Goal: Task Accomplishment & Management: Use online tool/utility

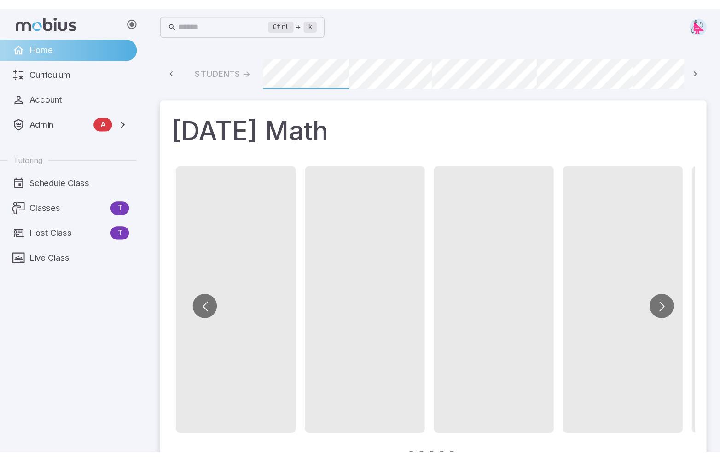
scroll to position [0, 66]
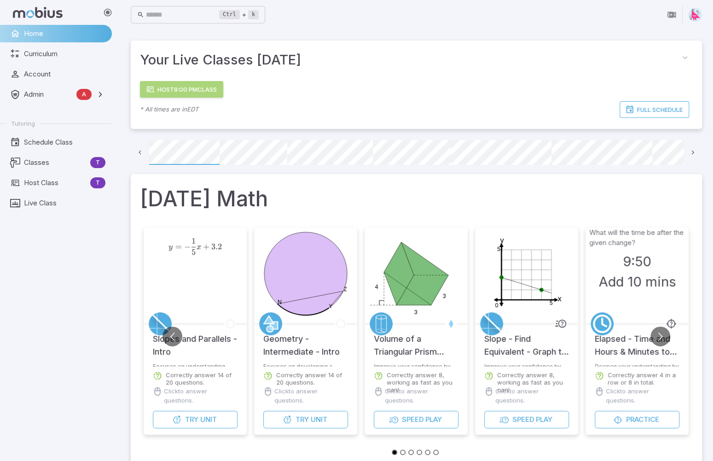
click at [178, 89] on link "Host 8:00 PM Class" at bounding box center [181, 89] width 83 height 17
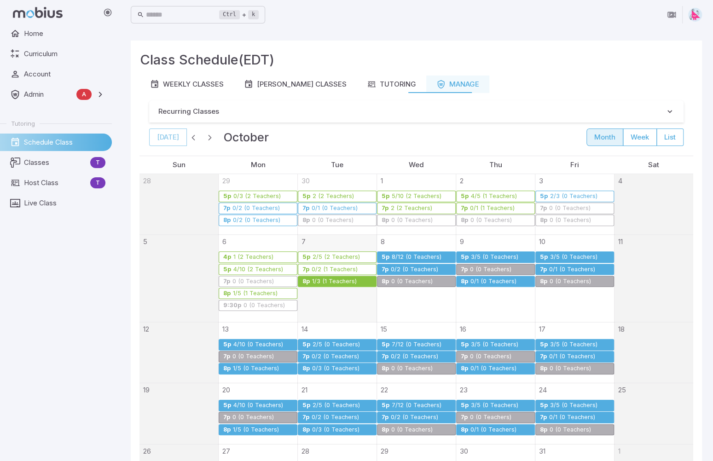
click at [324, 282] on div "1/3 (1 Teachers)" at bounding box center [335, 281] width 46 height 7
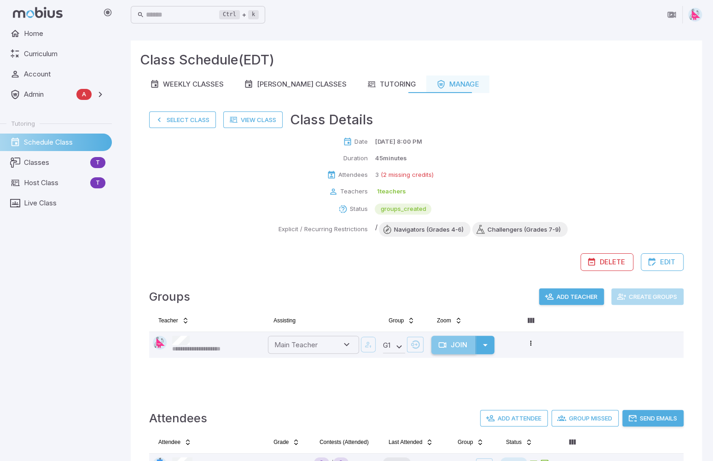
click at [458, 343] on button "Join" at bounding box center [453, 344] width 45 height 18
click at [262, 120] on link "View Class" at bounding box center [252, 119] width 59 height 17
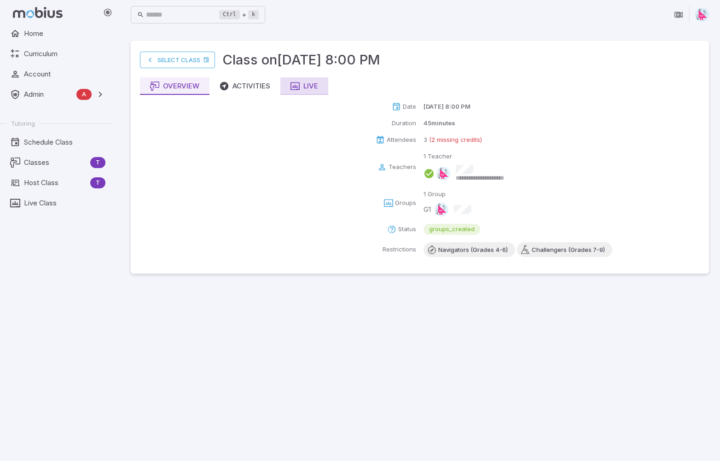
click at [309, 89] on div "Live" at bounding box center [304, 86] width 28 height 10
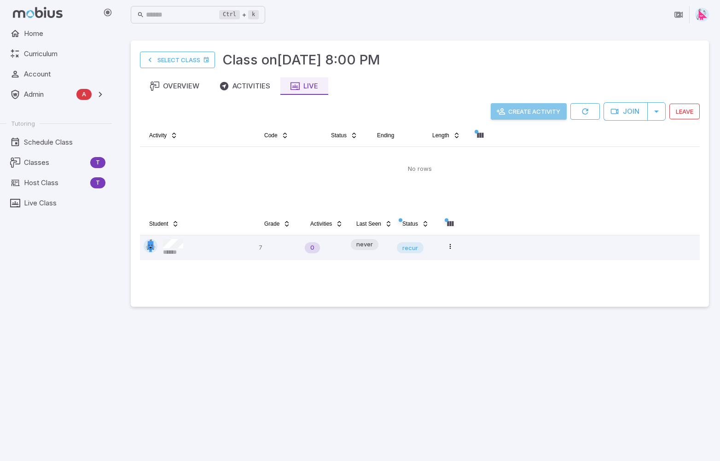
click at [532, 110] on button "Create Activity" at bounding box center [529, 111] width 76 height 17
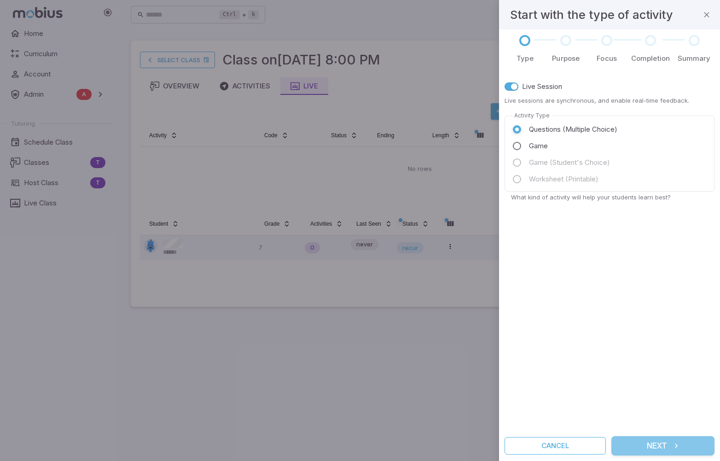
click at [663, 445] on button "Next" at bounding box center [662, 445] width 103 height 19
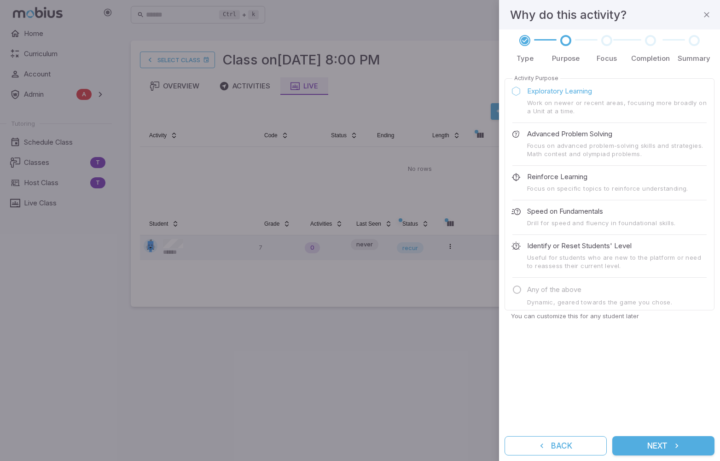
click at [653, 443] on button "Next" at bounding box center [663, 445] width 102 height 19
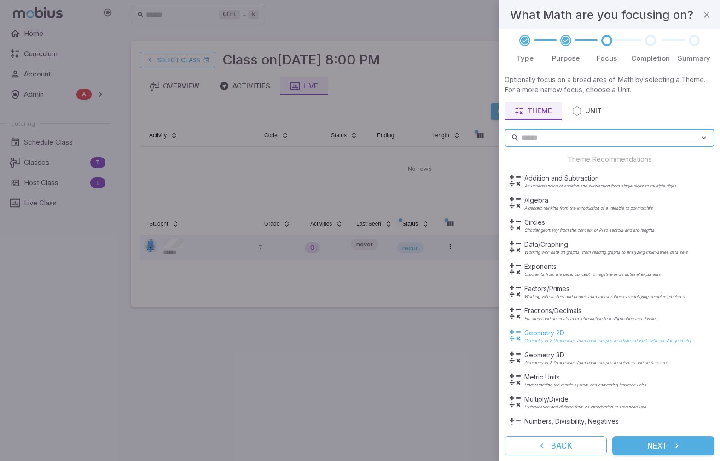
click at [547, 332] on p "Geometry 2D" at bounding box center [607, 332] width 167 height 9
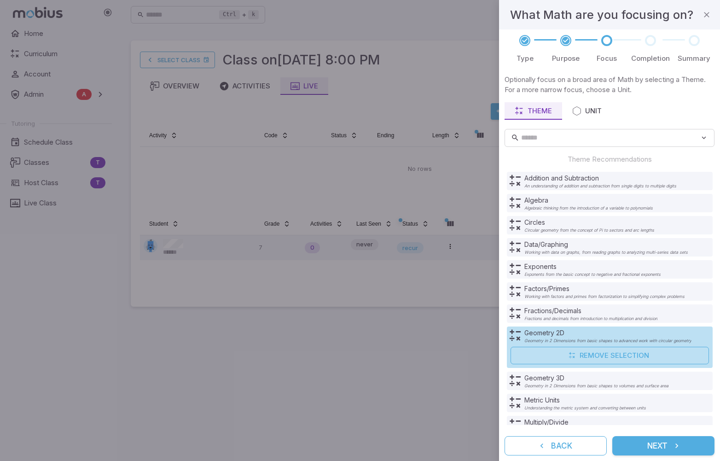
click at [653, 449] on button "Next" at bounding box center [663, 445] width 102 height 19
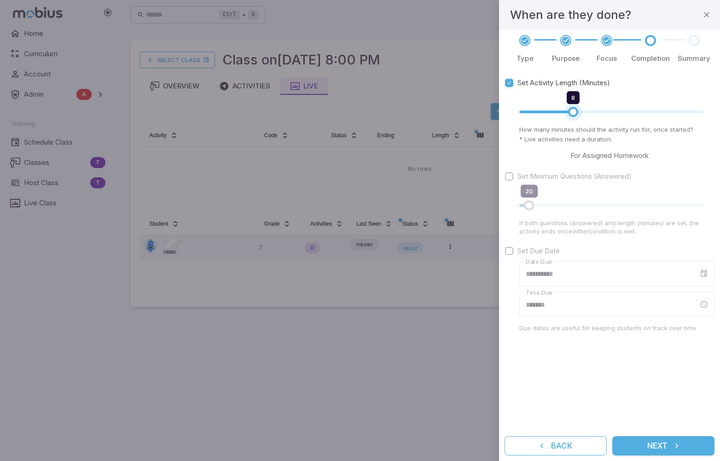
type input "*"
drag, startPoint x: 585, startPoint y: 112, endPoint x: 566, endPoint y: 114, distance: 19.5
click at [566, 114] on span "7" at bounding box center [565, 112] width 10 height 10
click at [654, 448] on button "Next" at bounding box center [663, 445] width 102 height 19
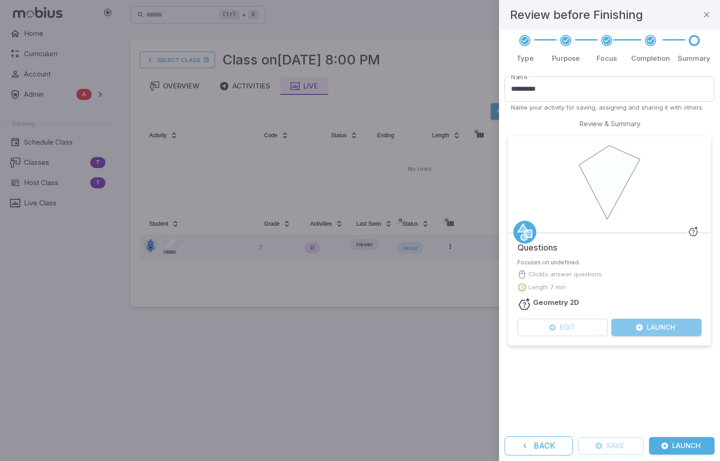
click at [659, 329] on button "Launch" at bounding box center [656, 326] width 90 height 17
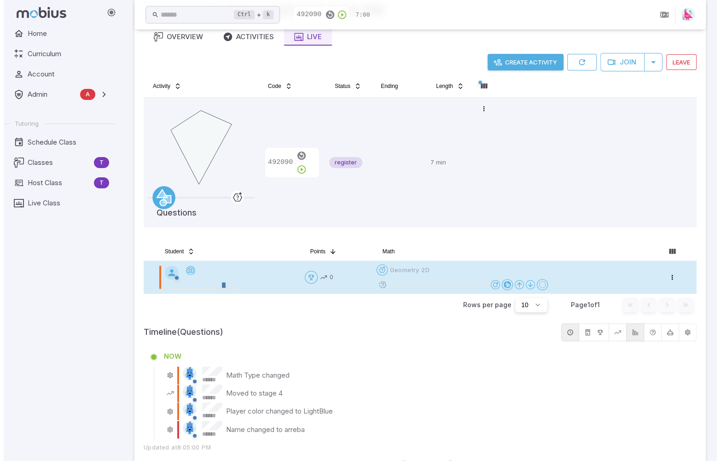
scroll to position [46, 0]
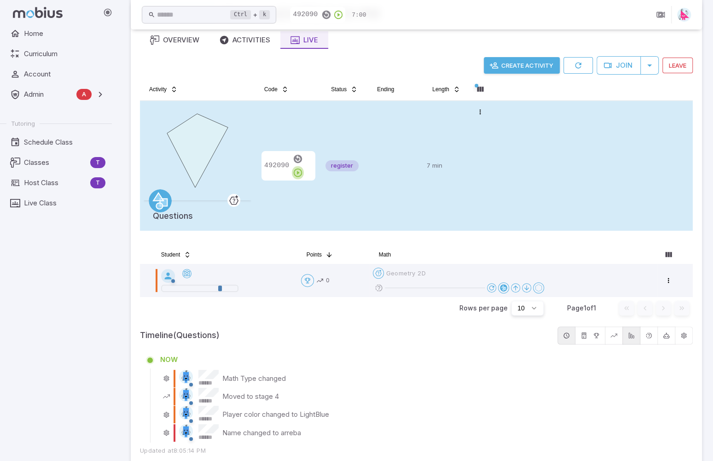
click at [303, 168] on icon "button" at bounding box center [298, 173] width 10 height 10
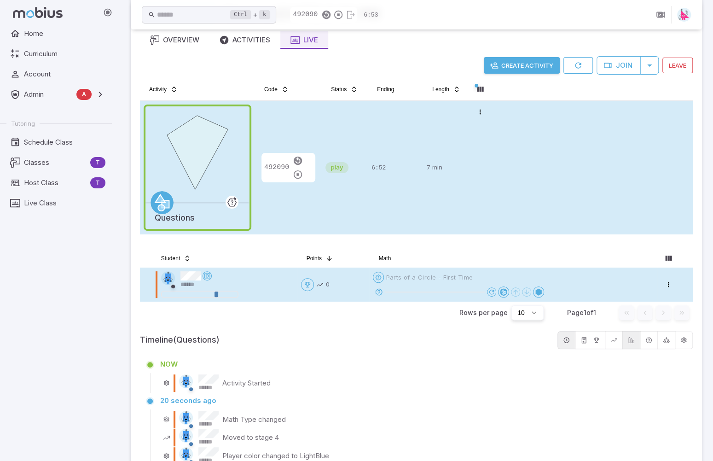
click at [379, 290] on icon at bounding box center [379, 292] width 8 height 8
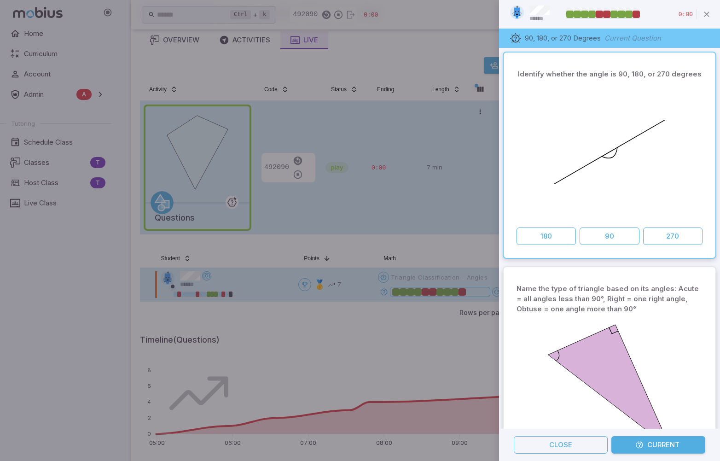
scroll to position [0, 0]
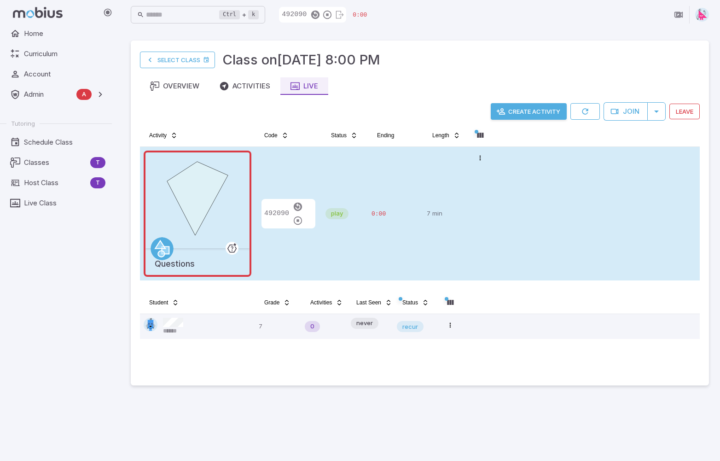
click at [531, 111] on button "Create Activity" at bounding box center [529, 111] width 76 height 17
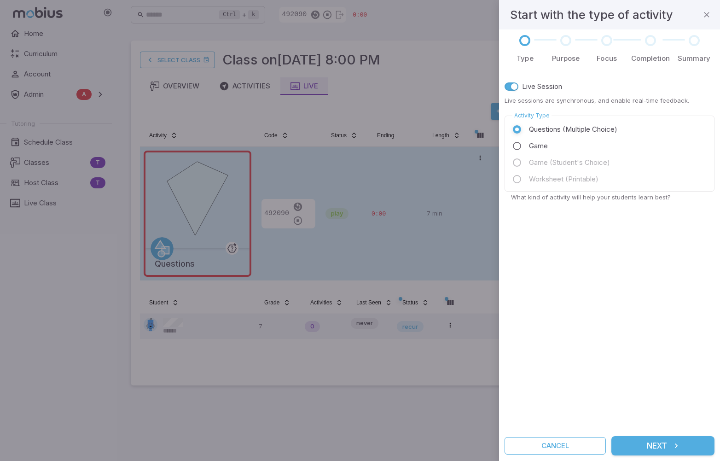
click at [666, 445] on button "Next" at bounding box center [662, 445] width 103 height 19
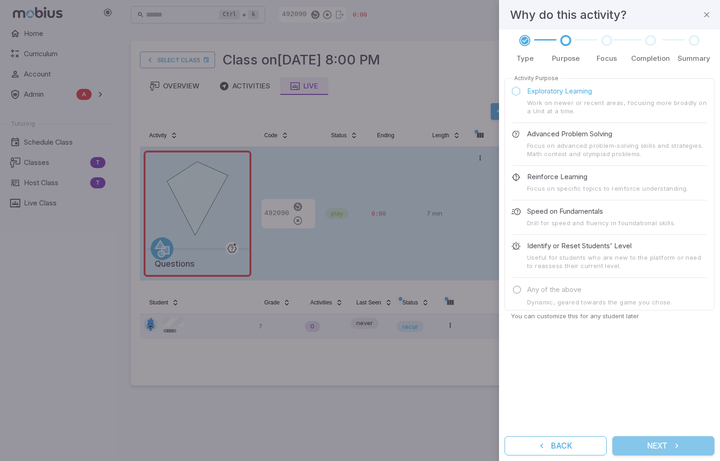
click at [654, 442] on button "Next" at bounding box center [663, 445] width 102 height 19
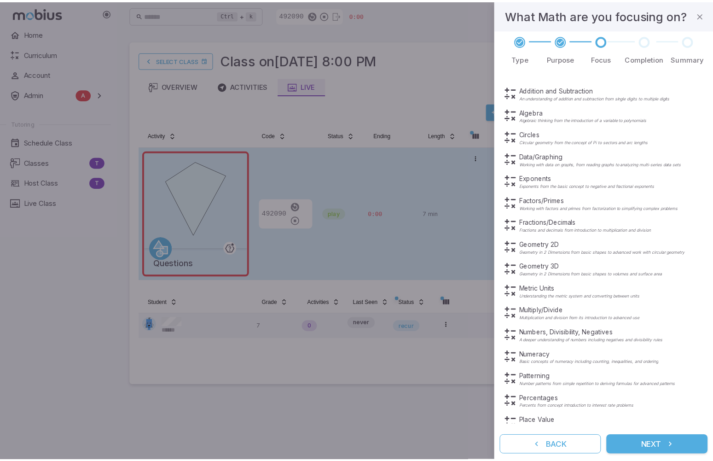
scroll to position [92, 0]
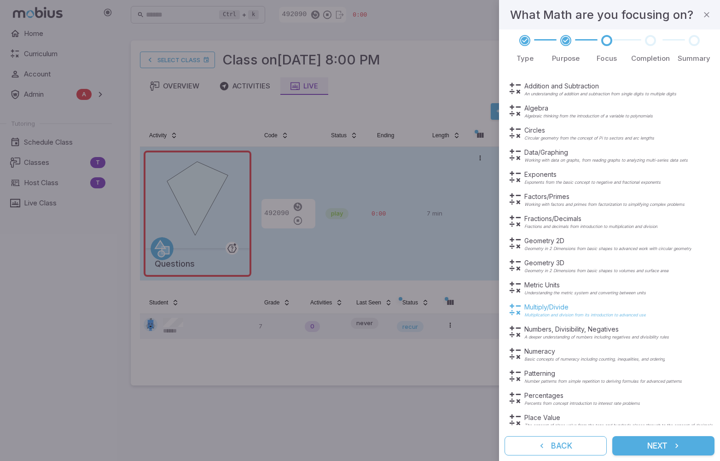
click at [545, 309] on p "Multiply/Divide" at bounding box center [584, 306] width 121 height 9
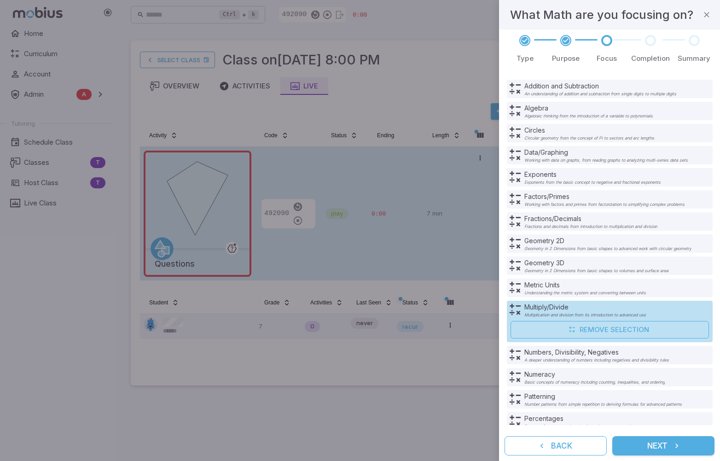
click at [660, 445] on button "Next" at bounding box center [663, 445] width 102 height 19
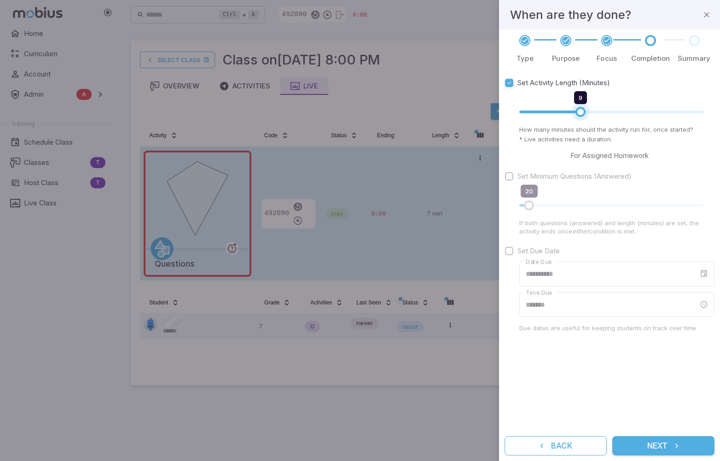
type input "*"
drag, startPoint x: 587, startPoint y: 110, endPoint x: 569, endPoint y: 111, distance: 18.0
click at [569, 111] on span "7" at bounding box center [565, 112] width 10 height 10
click at [663, 445] on button "Next" at bounding box center [663, 445] width 102 height 19
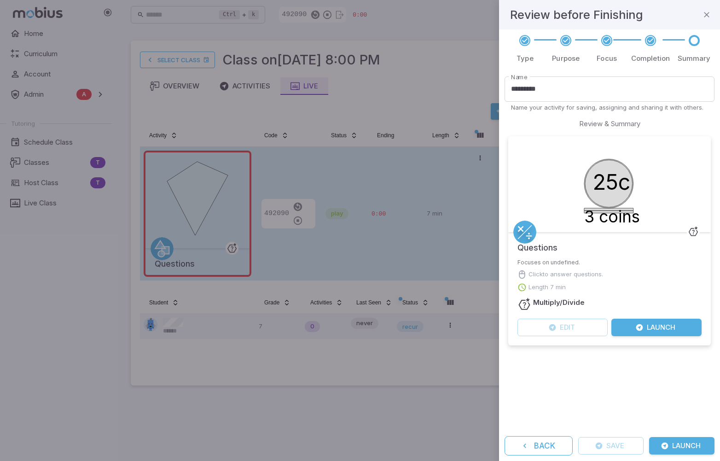
click at [665, 328] on button "Launch" at bounding box center [656, 326] width 90 height 17
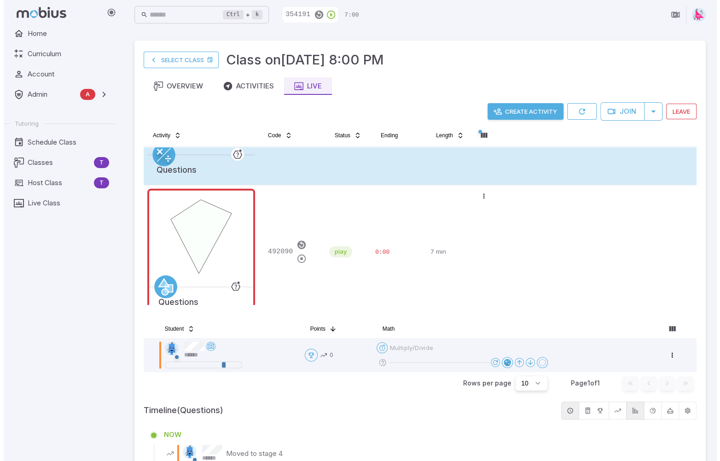
scroll to position [0, 0]
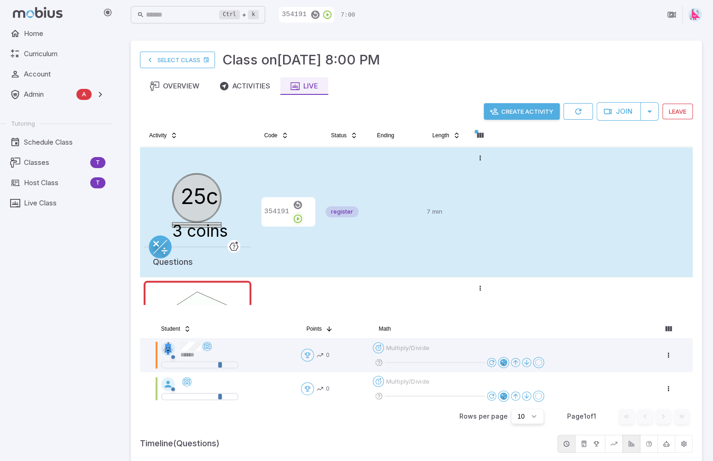
click at [303, 214] on icon "button" at bounding box center [298, 219] width 10 height 10
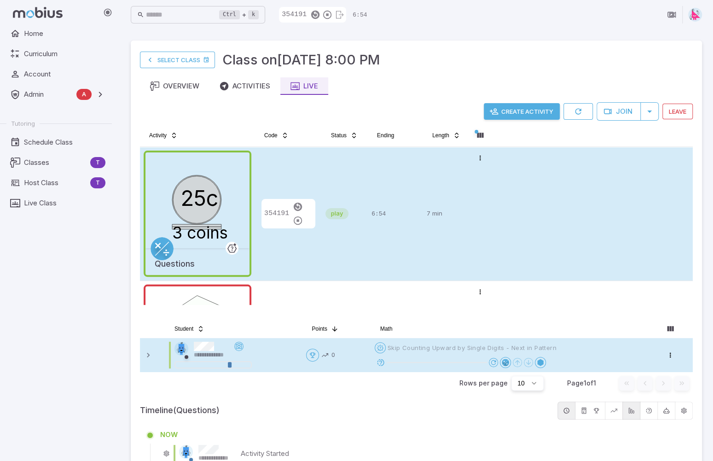
click at [382, 363] on icon at bounding box center [380, 362] width 8 height 8
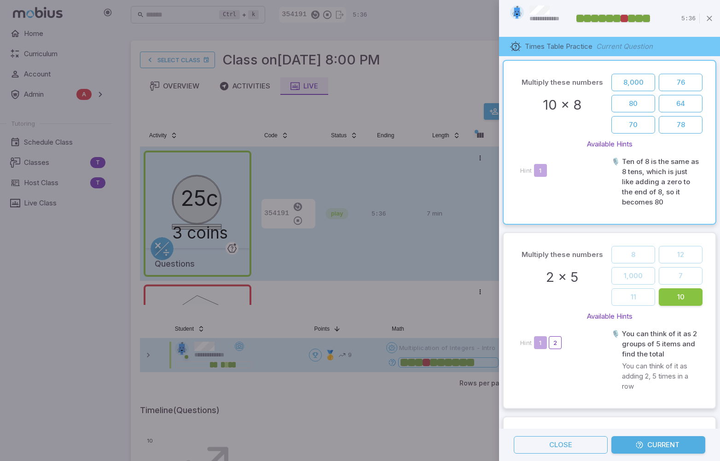
click at [658, 448] on button "Current" at bounding box center [658, 444] width 94 height 17
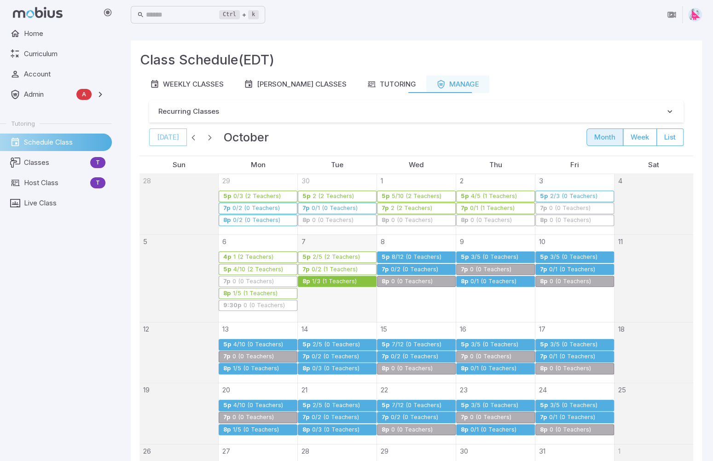
click at [345, 279] on div "1/3 (1 Teachers)" at bounding box center [335, 281] width 46 height 7
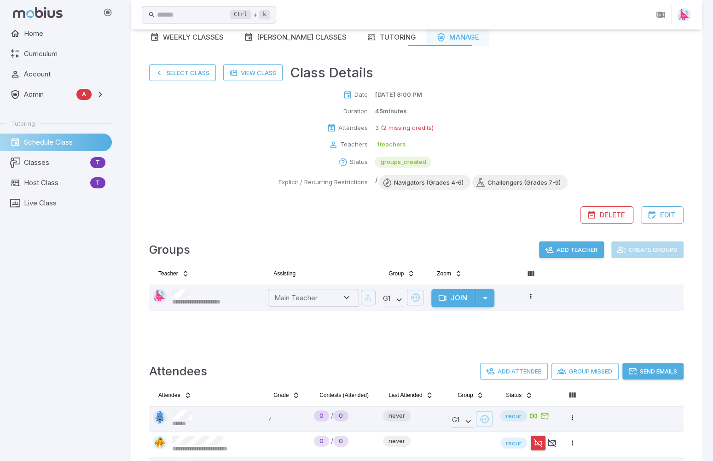
scroll to position [112, 0]
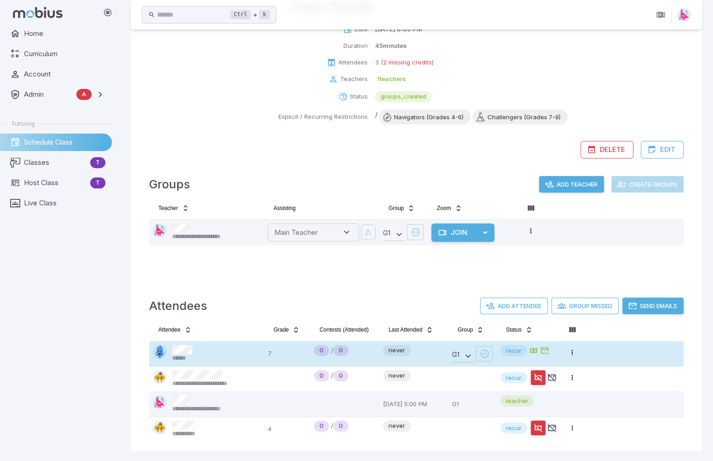
click at [211, 350] on div "******" at bounding box center [207, 353] width 108 height 17
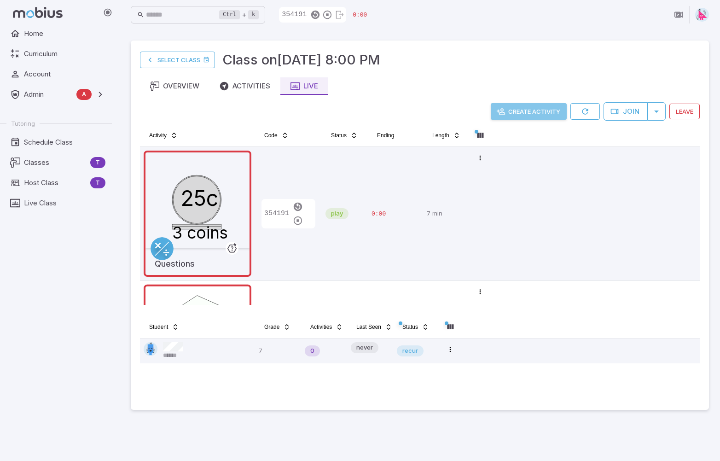
click at [523, 111] on button "Create Activity" at bounding box center [529, 111] width 76 height 17
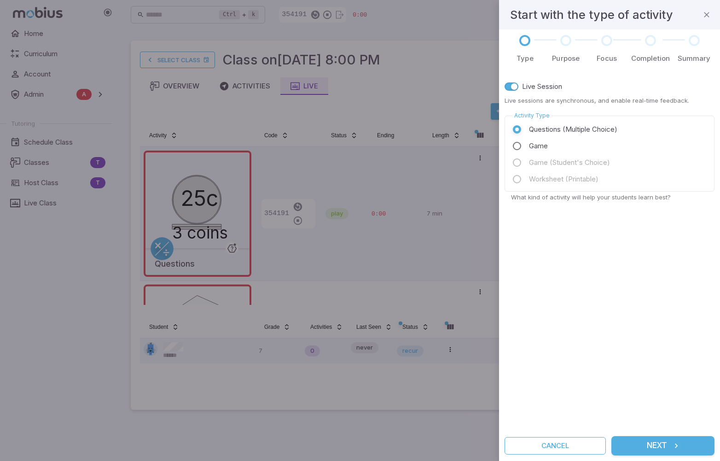
click at [660, 448] on button "Next" at bounding box center [662, 445] width 103 height 19
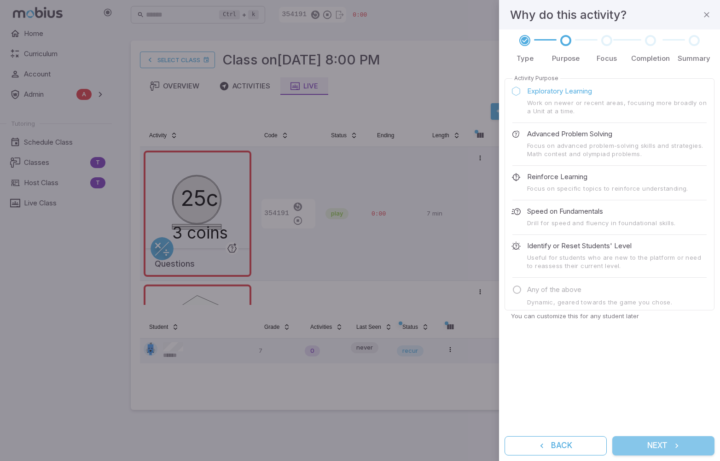
click at [667, 446] on button "Next" at bounding box center [663, 445] width 102 height 19
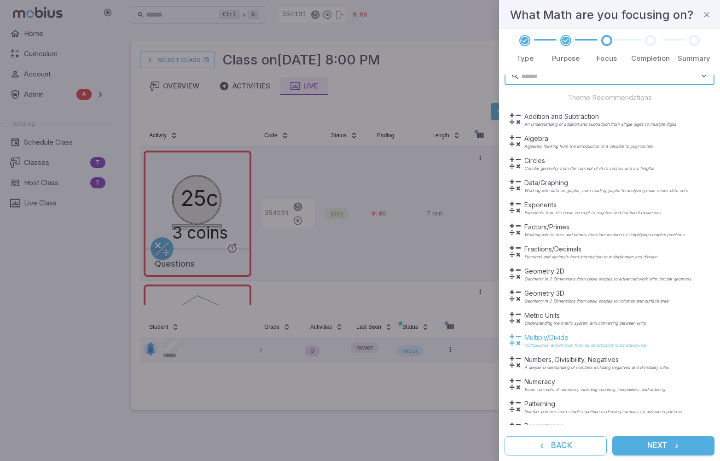
scroll to position [50, 0]
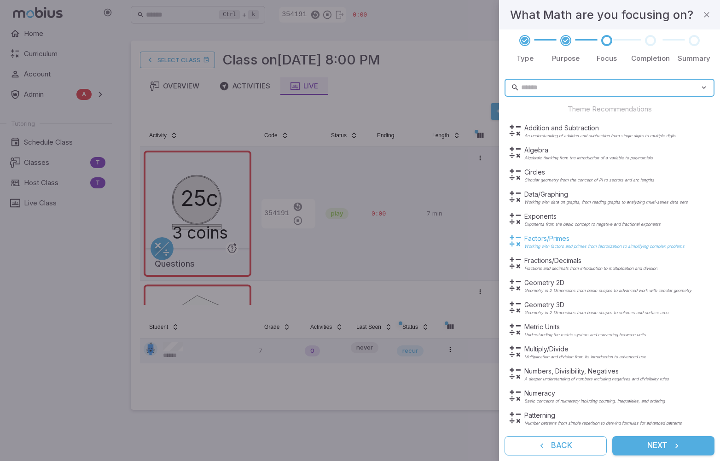
click at [552, 240] on p "Factors/Primes" at bounding box center [604, 238] width 160 height 9
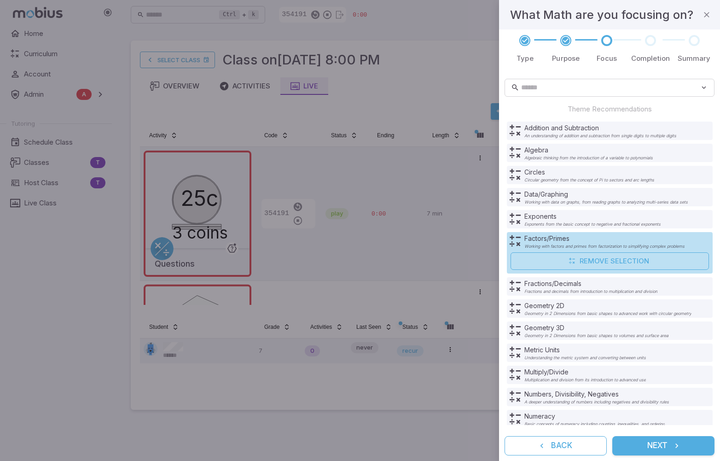
click at [667, 446] on button "Next" at bounding box center [663, 445] width 102 height 19
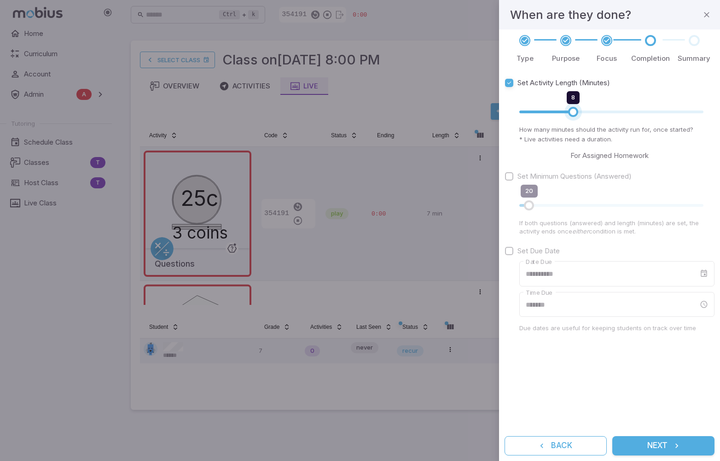
type input "*"
drag, startPoint x: 587, startPoint y: 114, endPoint x: 566, endPoint y: 115, distance: 21.6
click at [566, 115] on span "7" at bounding box center [565, 112] width 10 height 10
click at [665, 445] on button "Next" at bounding box center [663, 445] width 102 height 19
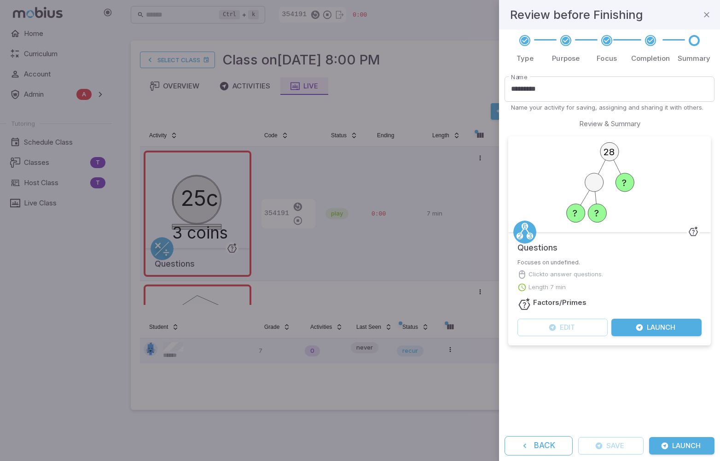
click at [664, 329] on button "Launch" at bounding box center [656, 326] width 90 height 17
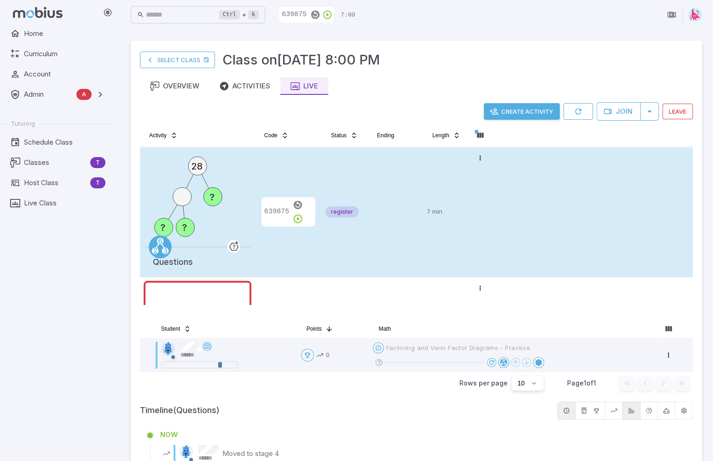
click at [303, 214] on icon "button" at bounding box center [298, 219] width 10 height 10
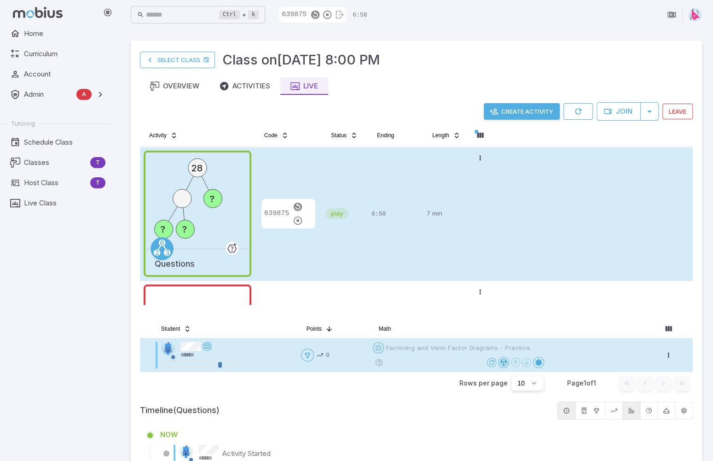
click at [378, 364] on icon at bounding box center [379, 362] width 8 height 8
click at [378, 362] on icon at bounding box center [379, 362] width 8 height 8
click at [359, 360] on icon at bounding box center [355, 362] width 8 height 8
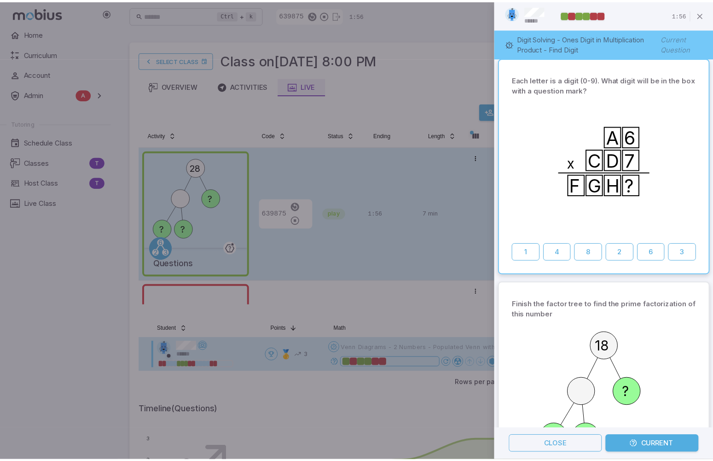
scroll to position [0, 0]
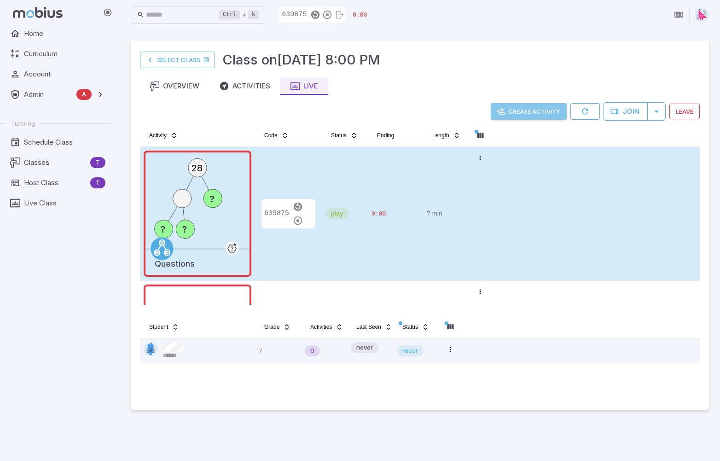
click at [522, 109] on button "Create Activity" at bounding box center [529, 111] width 76 height 17
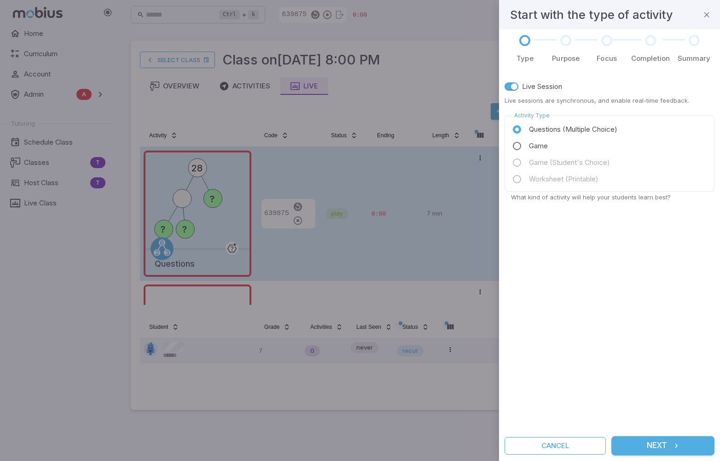
click at [660, 452] on button "Next" at bounding box center [662, 445] width 103 height 19
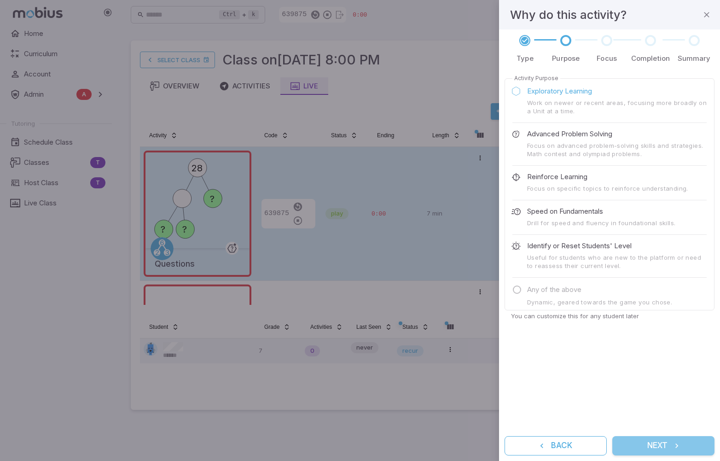
click at [665, 440] on button "Next" at bounding box center [663, 445] width 102 height 19
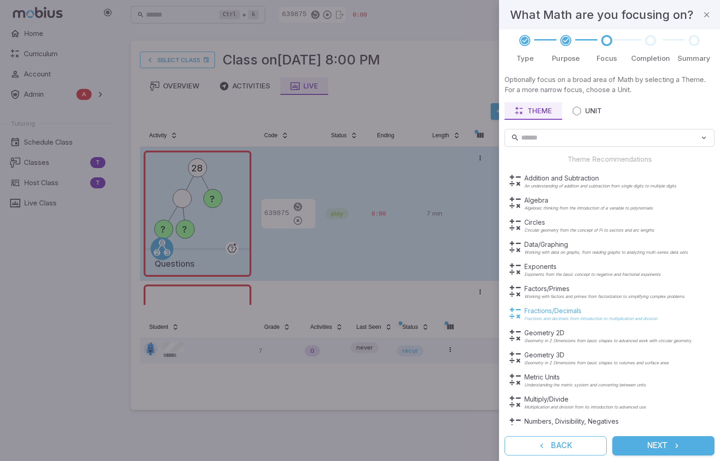
click at [550, 314] on p "Fractions/Decimals" at bounding box center [590, 310] width 133 height 9
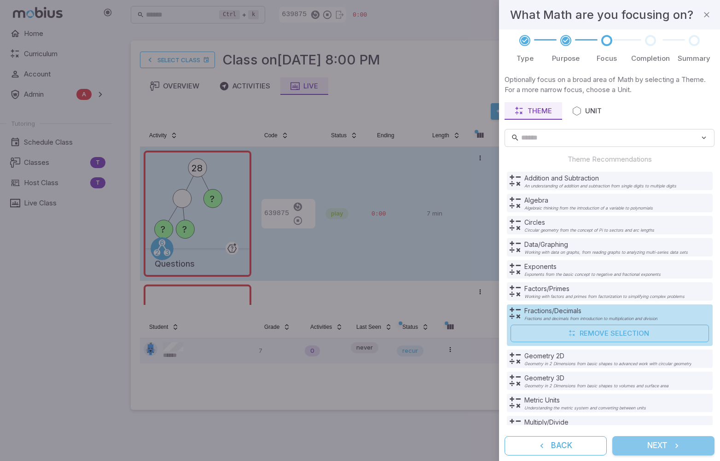
click at [666, 445] on button "Next" at bounding box center [663, 445] width 102 height 19
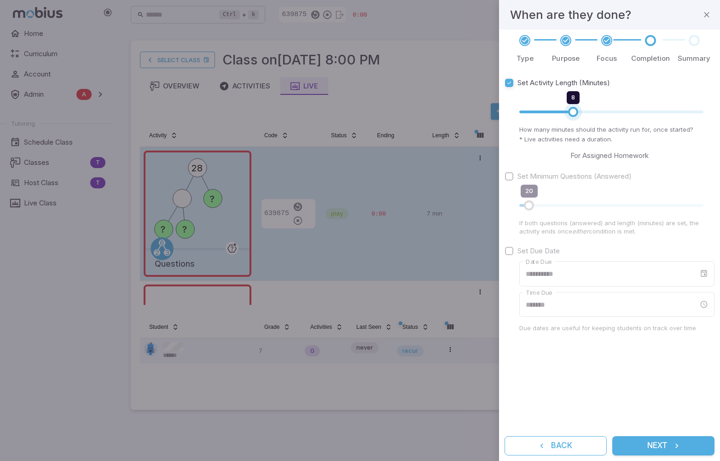
type input "*"
drag, startPoint x: 586, startPoint y: 113, endPoint x: 566, endPoint y: 114, distance: 20.3
click at [566, 114] on span "7" at bounding box center [565, 112] width 10 height 10
click at [653, 447] on button "Next" at bounding box center [663, 445] width 102 height 19
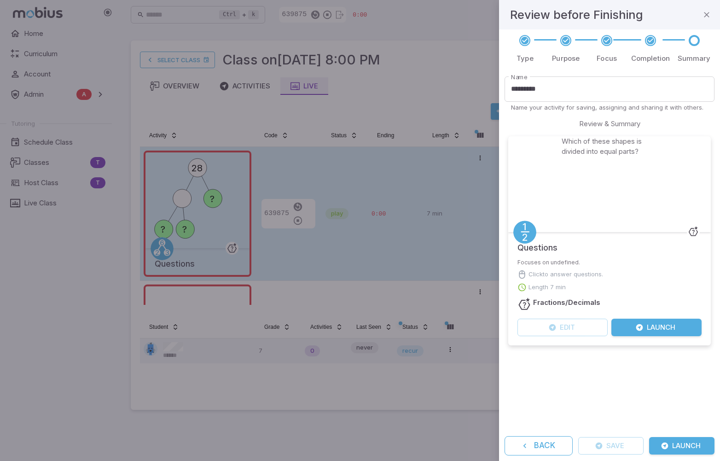
click at [663, 326] on button "Launch" at bounding box center [656, 326] width 90 height 17
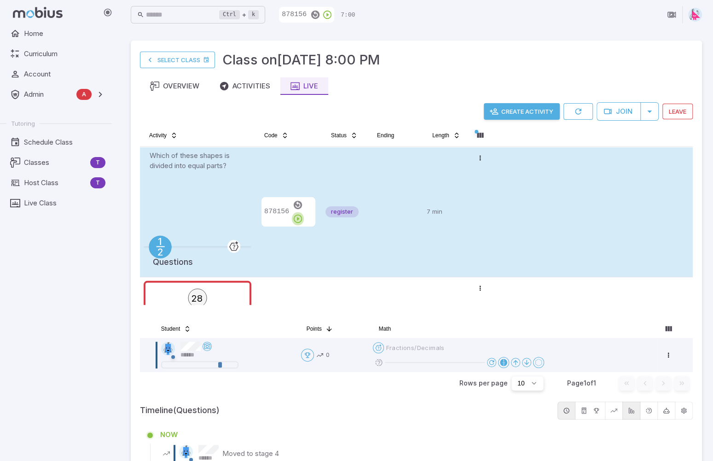
click at [303, 214] on icon "button" at bounding box center [298, 219] width 10 height 10
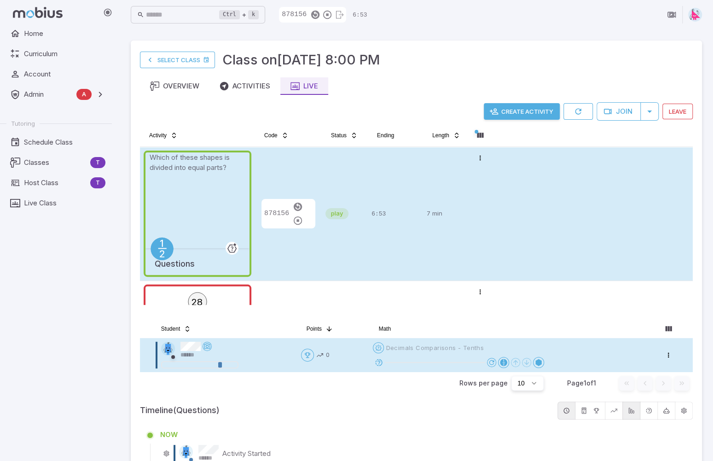
click at [378, 361] on icon at bounding box center [379, 362] width 8 height 8
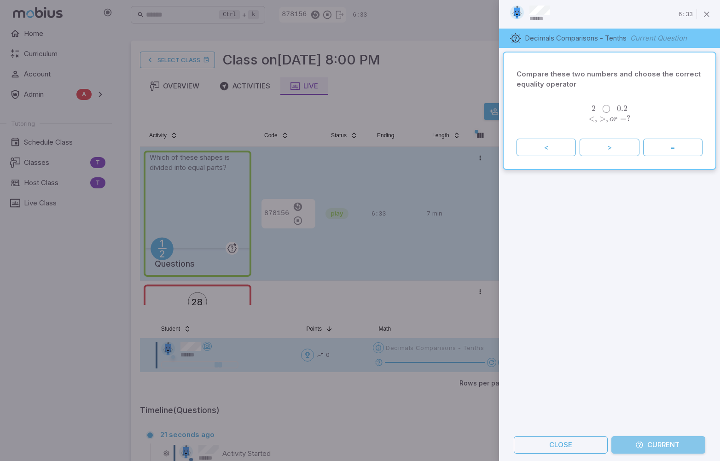
click at [654, 446] on button "Current" at bounding box center [658, 444] width 94 height 17
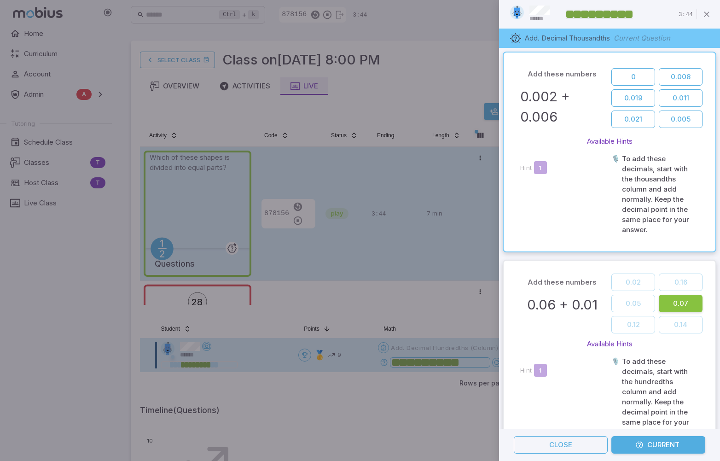
click at [454, 71] on div at bounding box center [360, 230] width 720 height 461
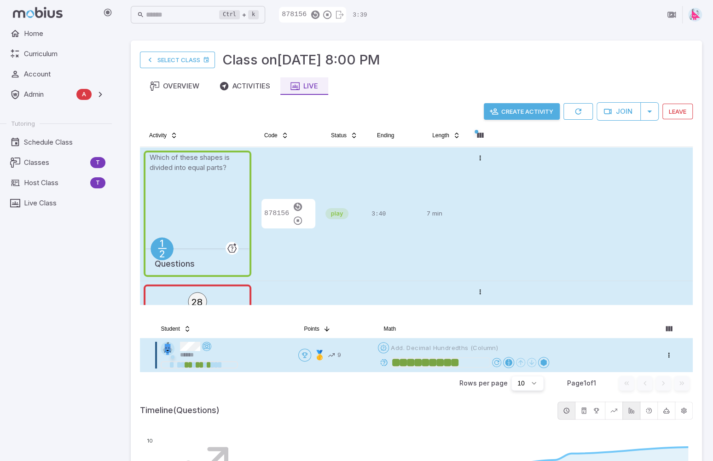
scroll to position [92, 0]
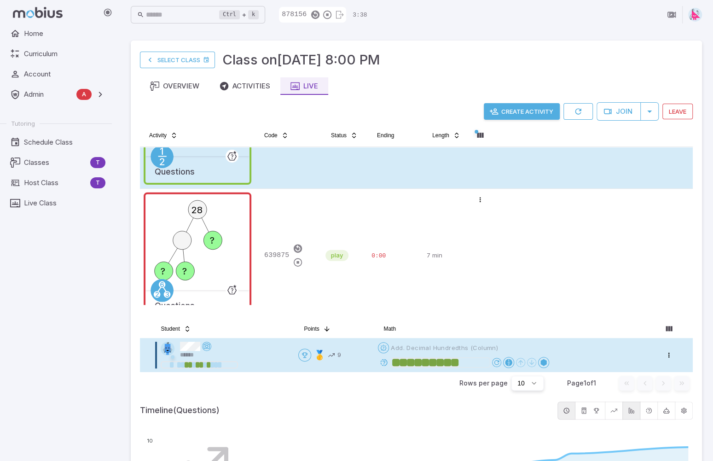
click at [358, 350] on div "Open menu 🥇 9" at bounding box center [334, 354] width 72 height 13
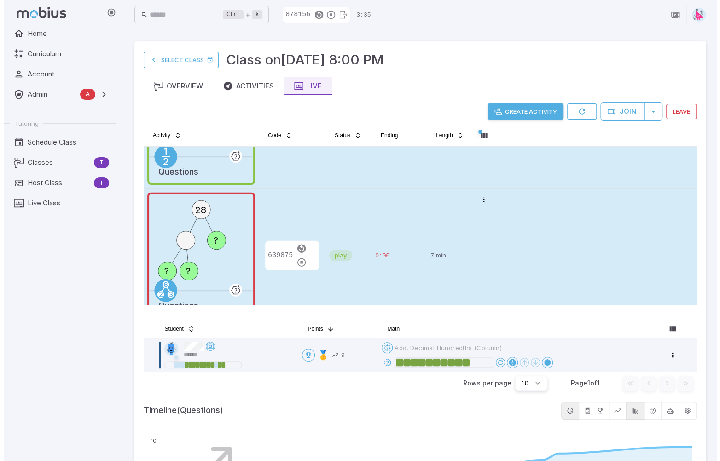
scroll to position [0, 0]
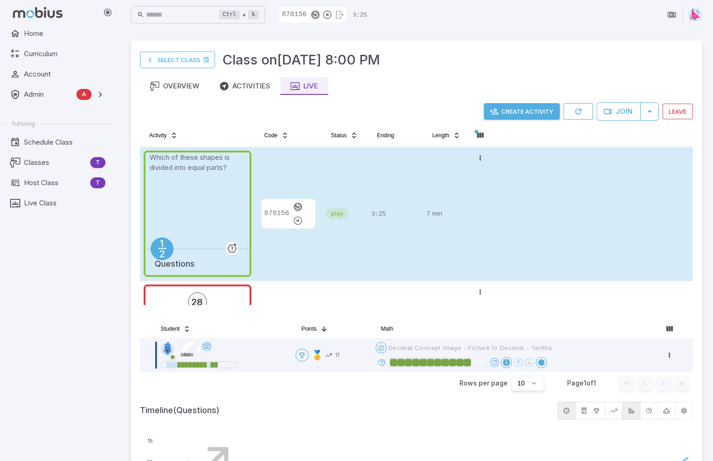
click at [386, 361] on icon at bounding box center [381, 362] width 8 height 8
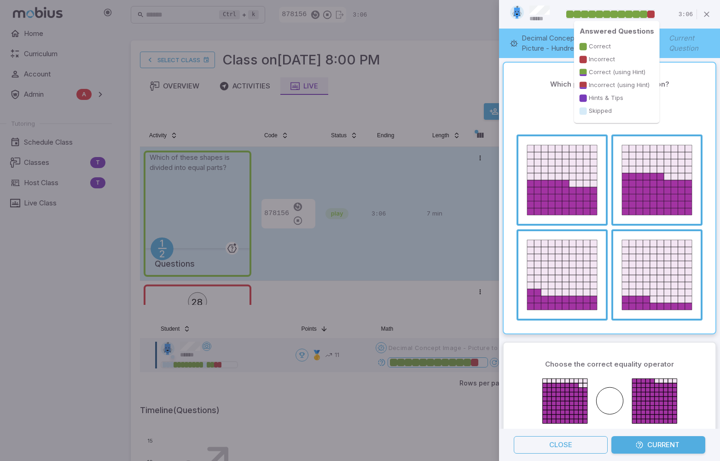
click at [649, 15] on div at bounding box center [650, 14] width 7 height 7
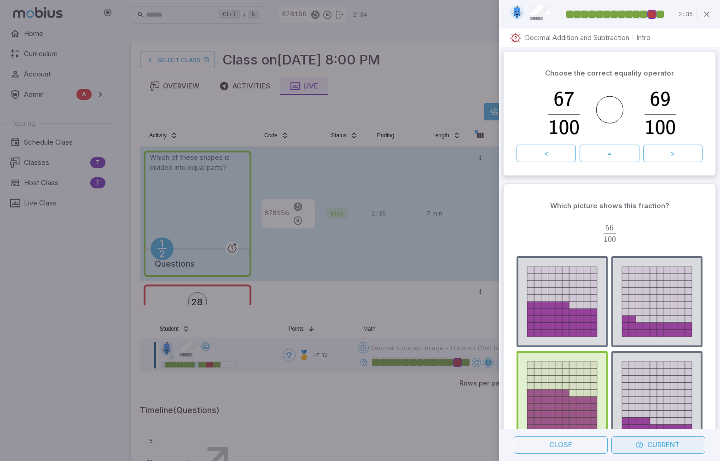
click at [668, 445] on button "Current" at bounding box center [658, 444] width 94 height 17
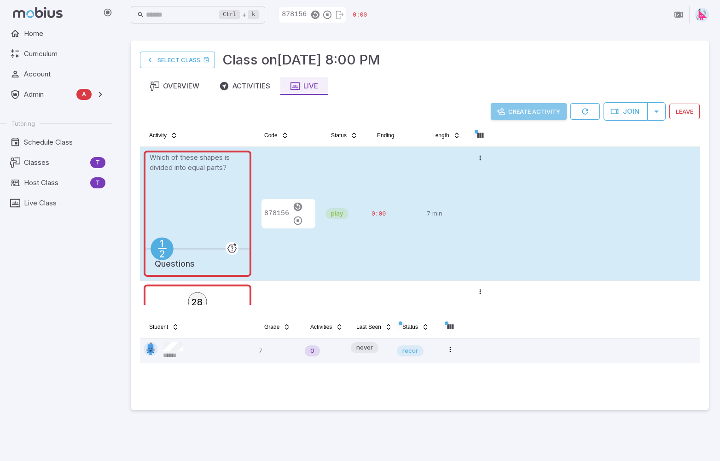
click at [531, 112] on button "Create Activity" at bounding box center [529, 111] width 76 height 17
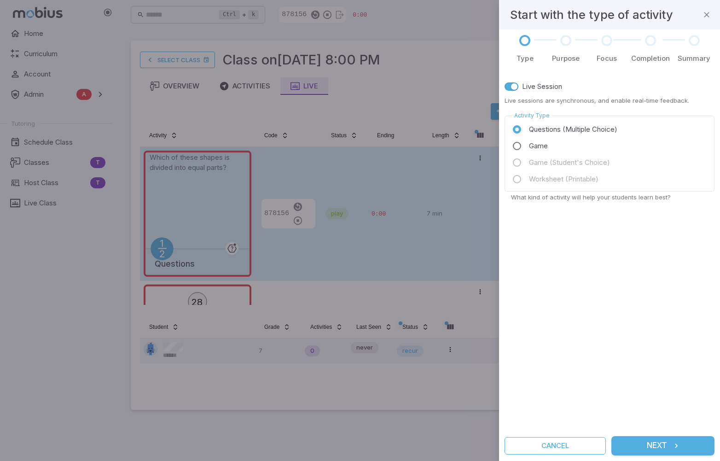
click at [666, 439] on button "Next" at bounding box center [662, 445] width 103 height 19
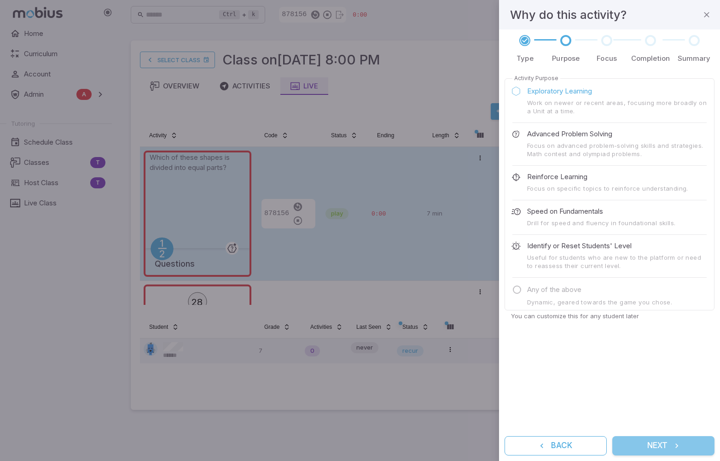
click at [647, 444] on button "Next" at bounding box center [663, 445] width 102 height 19
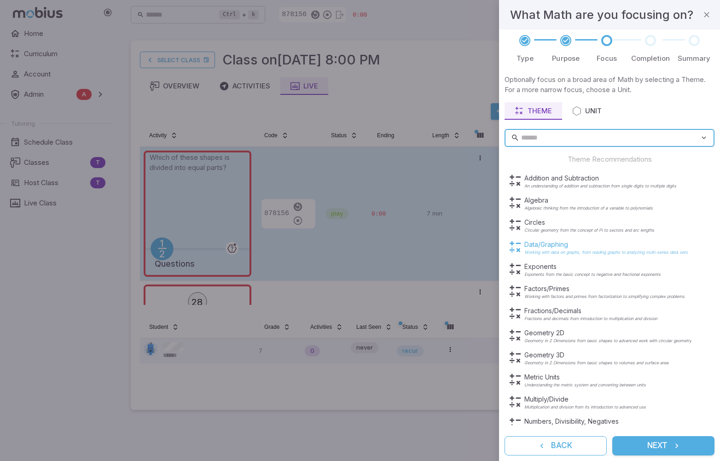
click at [560, 250] on p "Working with data on graphs, from reading graphs to analyzing multi-series data…" at bounding box center [605, 252] width 163 height 5
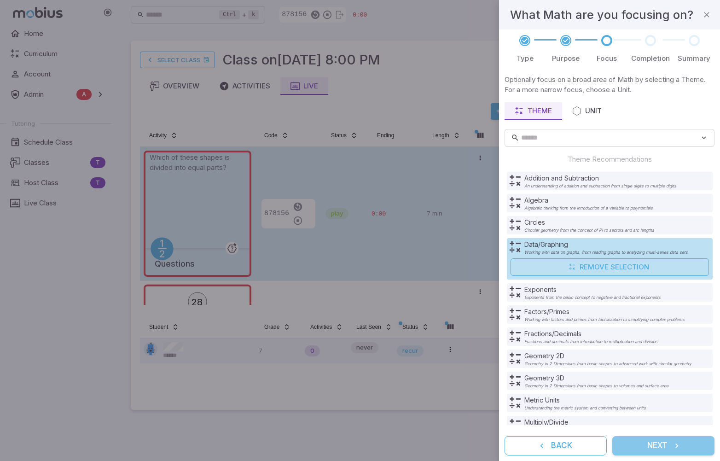
click at [662, 446] on button "Next" at bounding box center [663, 445] width 102 height 19
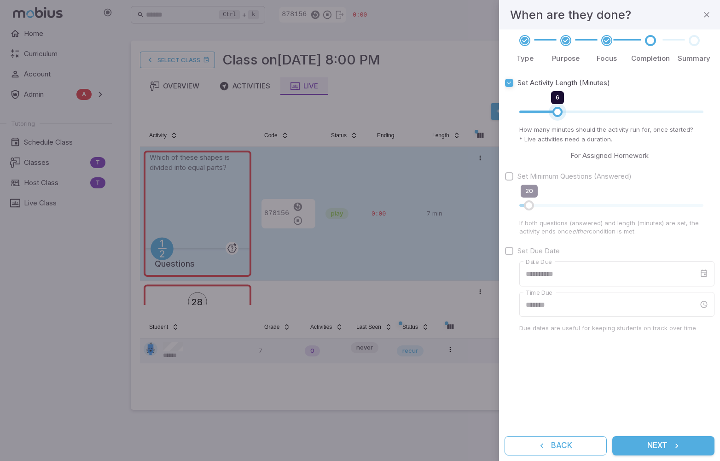
type input "*"
drag, startPoint x: 586, startPoint y: 113, endPoint x: 548, endPoint y: 114, distance: 38.7
click at [548, 114] on span "5" at bounding box center [550, 112] width 10 height 10
click at [672, 447] on icon "submit" at bounding box center [676, 445] width 9 height 9
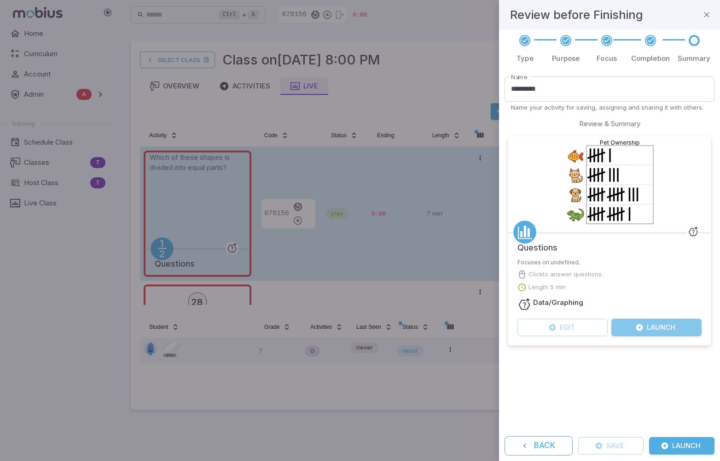
click at [668, 328] on button "Launch" at bounding box center [656, 326] width 90 height 17
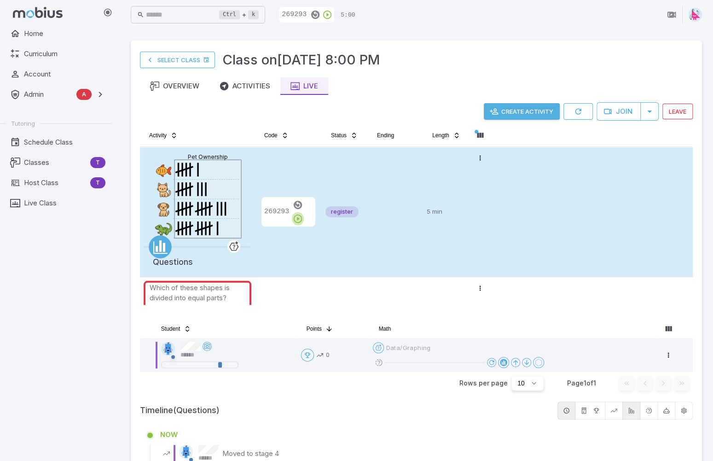
click at [303, 214] on icon "button" at bounding box center [298, 219] width 10 height 10
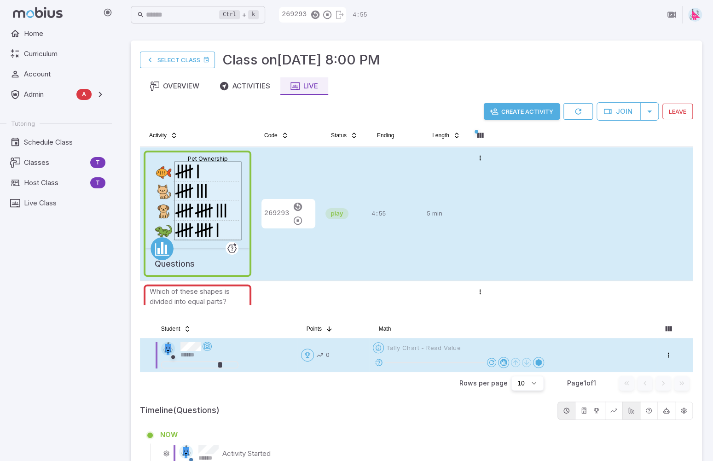
click at [380, 361] on icon at bounding box center [379, 362] width 8 height 8
